Goal: Task Accomplishment & Management: Complete application form

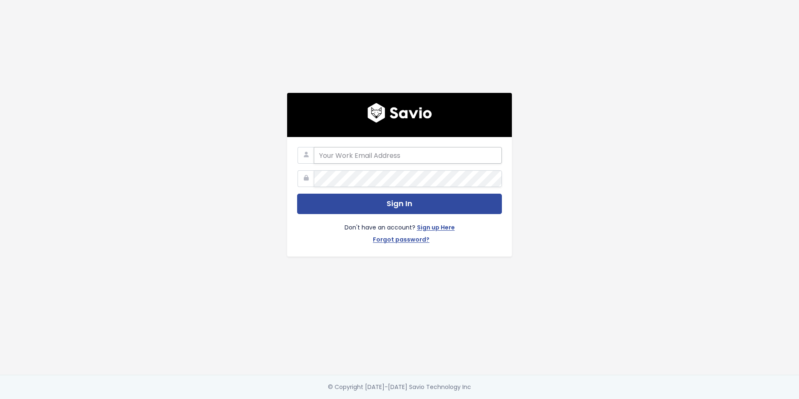
click at [350, 158] on input "email" at bounding box center [408, 155] width 188 height 17
type input "[EMAIL_ADDRESS][DOMAIN_NAME]"
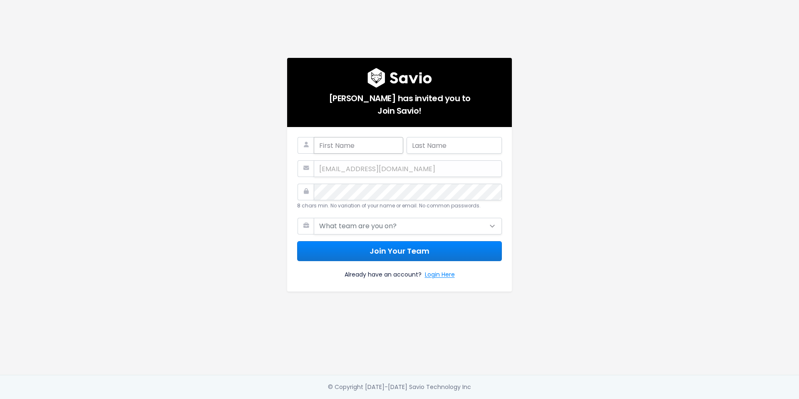
click at [349, 147] on input "text" at bounding box center [359, 145] width 90 height 17
type input "[PERSON_NAME]"
type input "al"
